Goal: Transaction & Acquisition: Purchase product/service

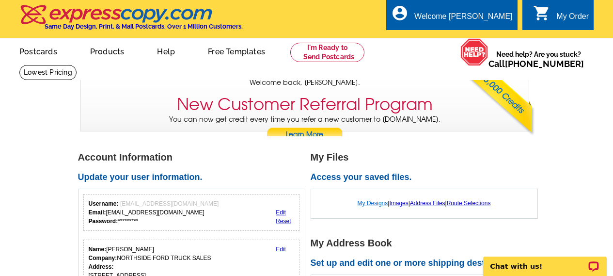
click at [367, 203] on link "My Designs" at bounding box center [373, 203] width 31 height 7
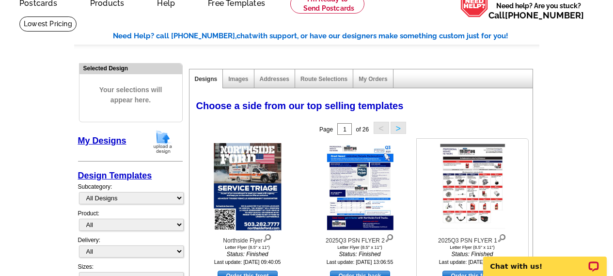
scroll to position [145, 0]
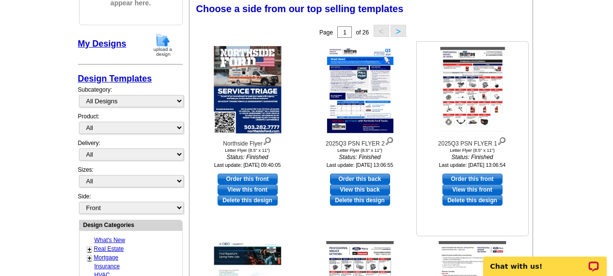
click at [479, 178] on link "Order this front" at bounding box center [473, 179] width 60 height 11
select select "6"
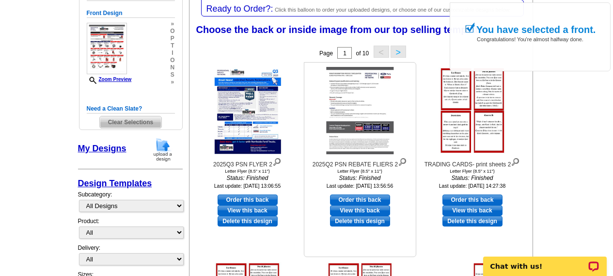
scroll to position [194, 0]
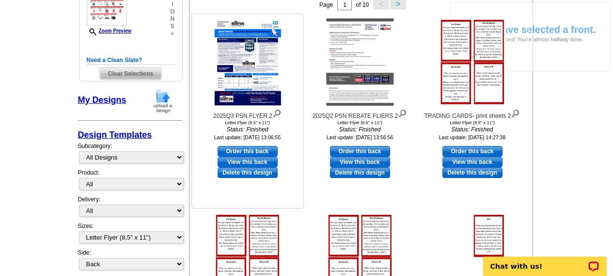
click at [250, 153] on link "Order this back" at bounding box center [248, 151] width 60 height 11
select select "front"
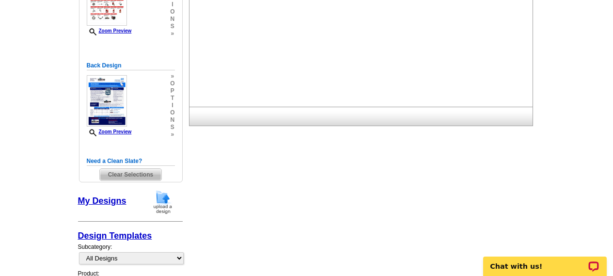
scroll to position [0, 0]
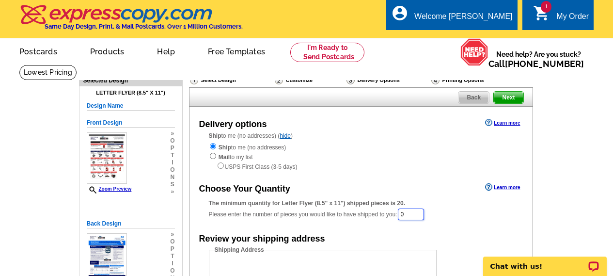
drag, startPoint x: 416, startPoint y: 215, endPoint x: 383, endPoint y: 213, distance: 33.5
click at [383, 213] on div "The minimum quantity for Letter Flyer (8.5" x 11") shipped pieces is 20. Please…" at bounding box center [361, 210] width 304 height 22
type input "2"
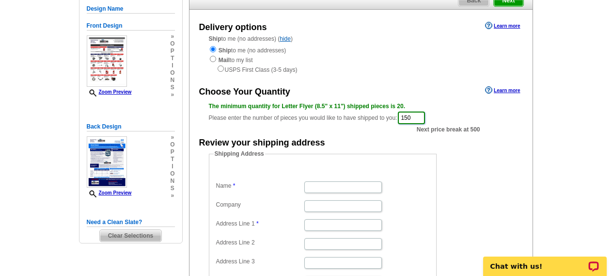
scroll to position [145, 0]
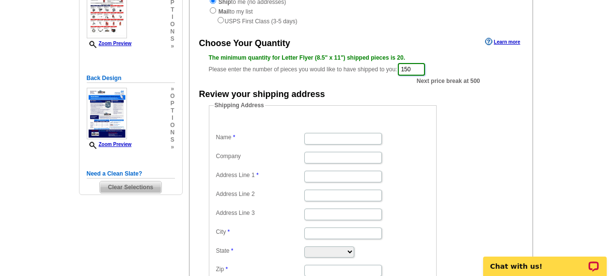
type input "150"
click at [361, 145] on dd at bounding box center [323, 137] width 218 height 15
click at [349, 138] on input "Name" at bounding box center [343, 139] width 78 height 12
type input "[PERSON_NAME]"
type input "NORTHSIDE FORD TRUCKS"
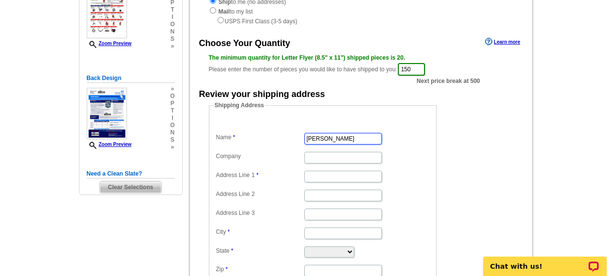
type input "[STREET_ADDRESS]"
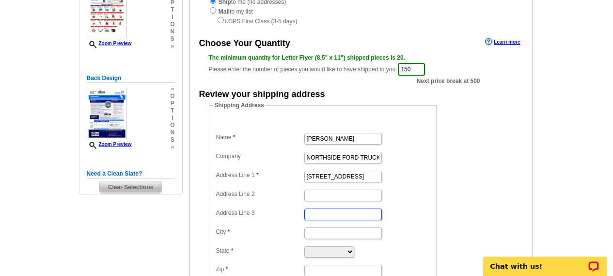
type input "[GEOGRAPHIC_DATA]"
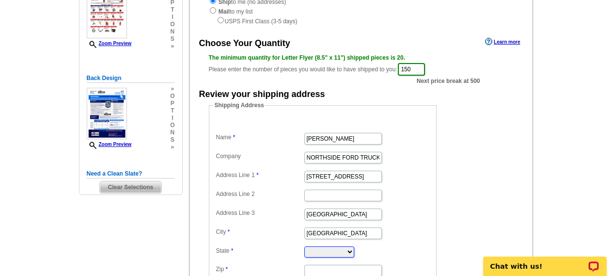
select select "OR"
type input "97218"
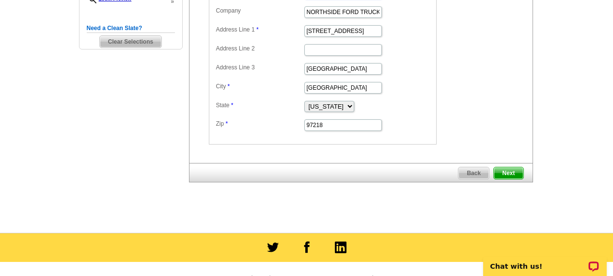
scroll to position [388, 0]
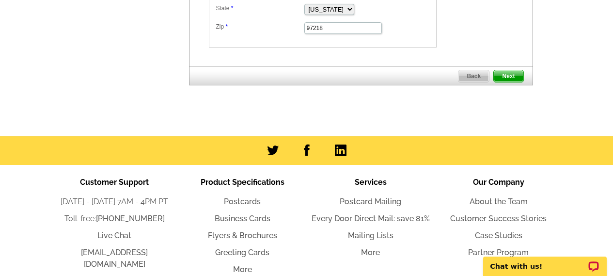
click at [515, 78] on span "Next" at bounding box center [508, 76] width 29 height 12
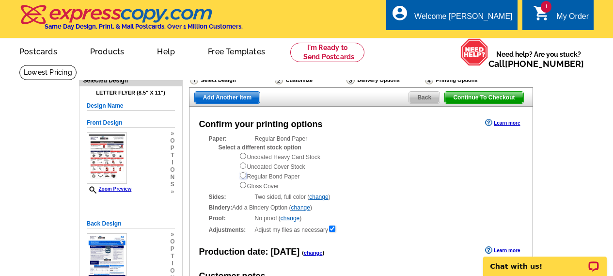
click at [240, 176] on input "radio" at bounding box center [243, 175] width 6 height 6
radio input "true"
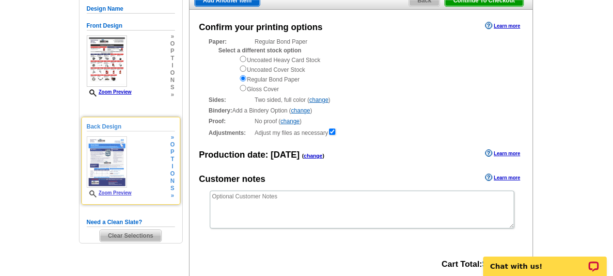
click at [128, 195] on link "Zoom Preview" at bounding box center [109, 192] width 45 height 5
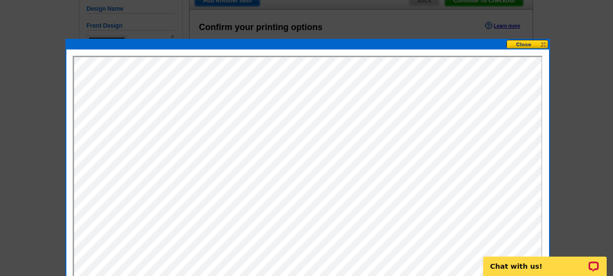
scroll to position [0, 0]
click at [542, 42] on button at bounding box center [528, 44] width 43 height 9
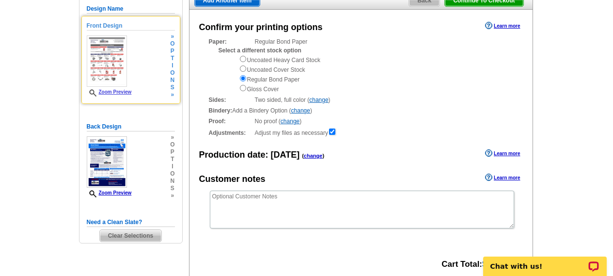
click at [117, 92] on link "Zoom Preview" at bounding box center [109, 91] width 45 height 5
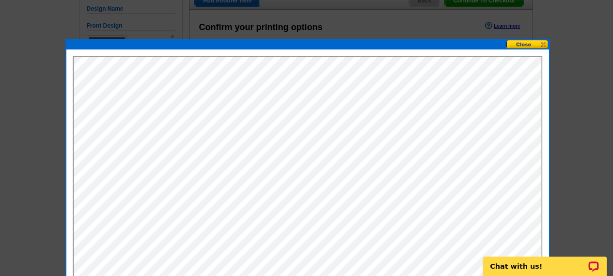
click at [543, 44] on button at bounding box center [528, 44] width 43 height 9
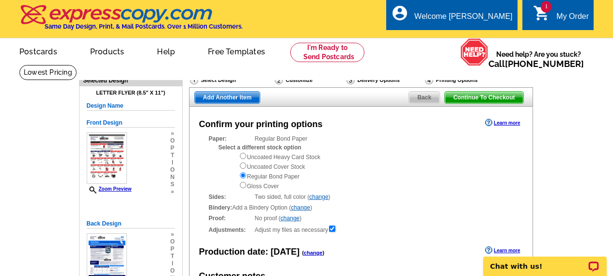
scroll to position [242, 0]
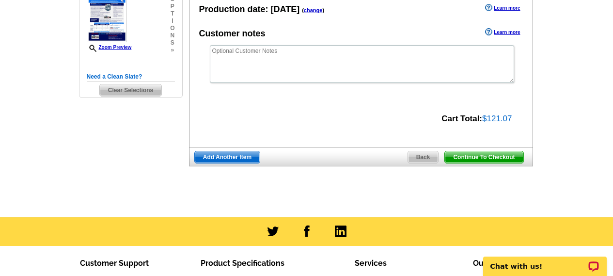
click at [481, 159] on span "Continue To Checkout" at bounding box center [484, 157] width 78 height 12
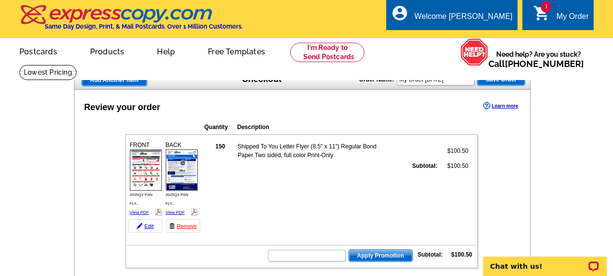
scroll to position [291, 0]
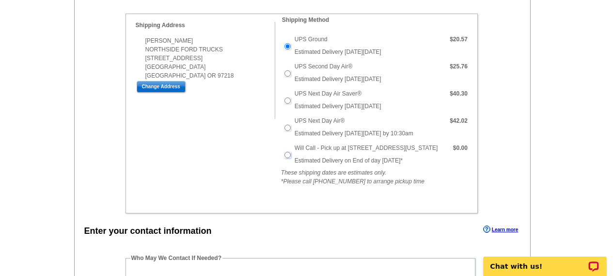
click at [288, 155] on input "Will Call - Pick up at [STREET_ADDRESS][US_STATE]" at bounding box center [288, 155] width 6 height 6
radio input "true"
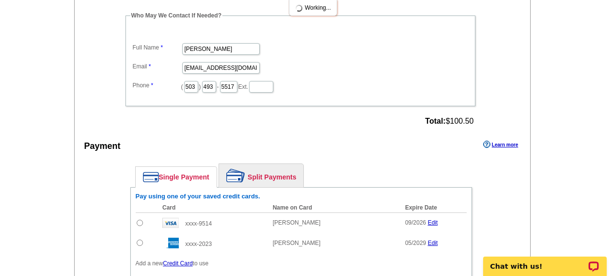
scroll to position [582, 0]
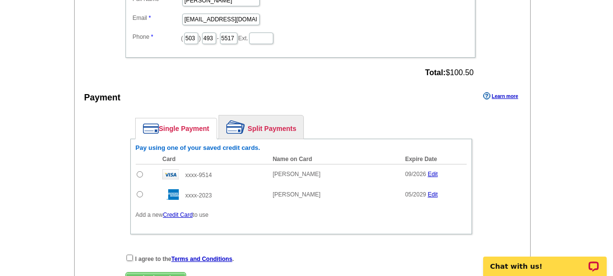
click at [140, 192] on input "radio" at bounding box center [140, 194] width 6 height 6
radio input "true"
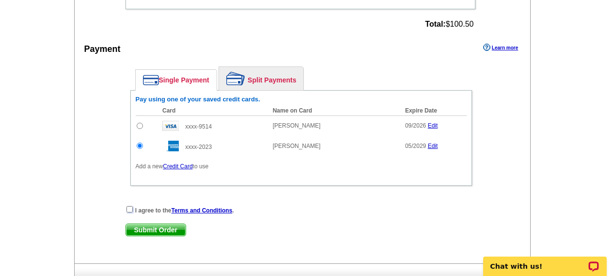
click at [129, 208] on input "checkbox" at bounding box center [130, 209] width 6 height 6
checkbox input "true"
click at [141, 231] on span "Submit Order" at bounding box center [156, 230] width 60 height 12
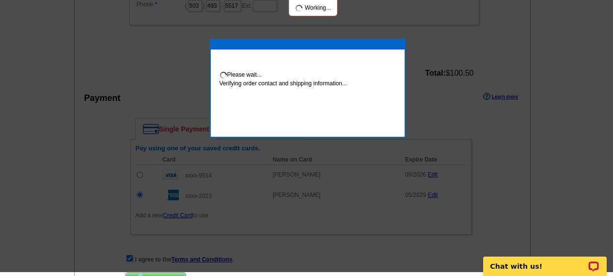
scroll to position [626, 0]
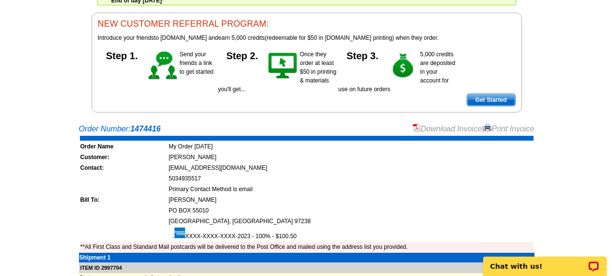
scroll to position [145, 0]
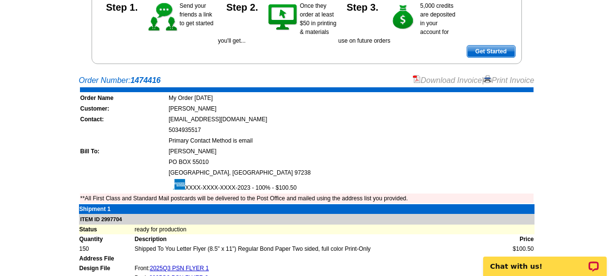
click at [561, 160] on main "Order Number: 1474416 Download Invoice | Print Invoice Order Name My Order [DAT…" at bounding box center [306, 243] width 613 height 347
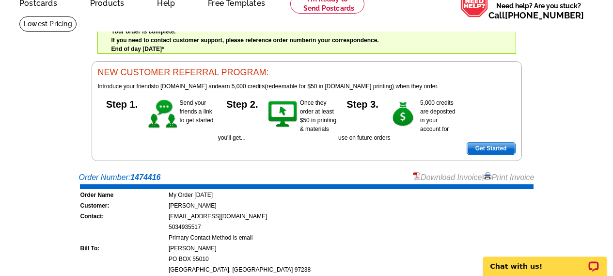
scroll to position [97, 0]
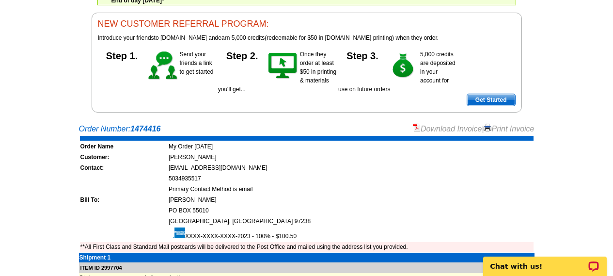
drag, startPoint x: 506, startPoint y: 129, endPoint x: 353, endPoint y: 130, distance: 153.2
click at [506, 129] on link "Print Invoice" at bounding box center [509, 129] width 50 height 8
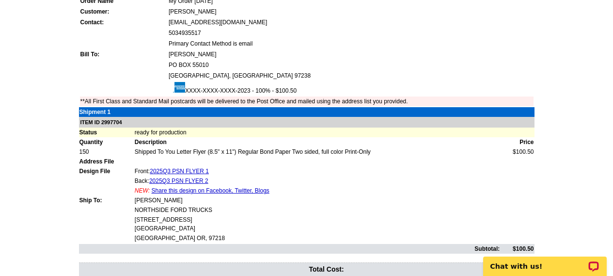
scroll to position [339, 0]
